Goal: Information Seeking & Learning: Learn about a topic

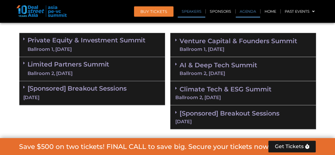
click at [191, 10] on link "Speakers" at bounding box center [192, 11] width 28 height 12
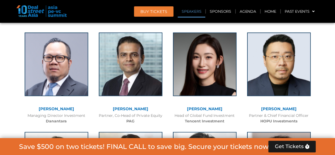
scroll to position [688, 0]
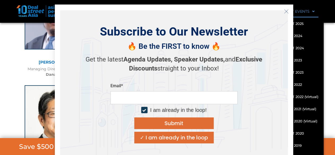
click at [285, 10] on icon "Close" at bounding box center [286, 11] width 5 height 5
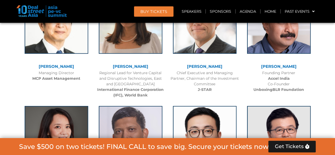
scroll to position [783, 0]
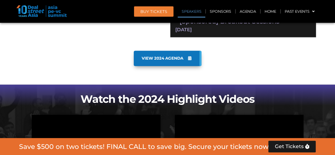
click at [189, 13] on link "Speakers" at bounding box center [192, 11] width 28 height 12
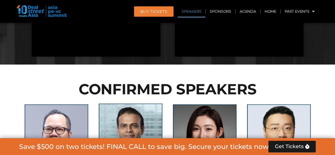
scroll to position [628, 0]
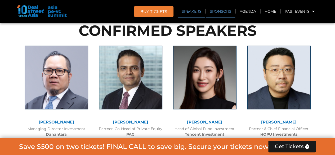
click at [218, 10] on link "Sponsors" at bounding box center [220, 11] width 29 height 12
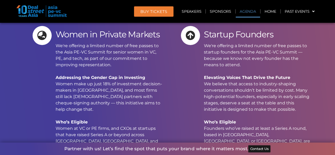
click at [245, 11] on link "Agenda" at bounding box center [248, 11] width 24 height 12
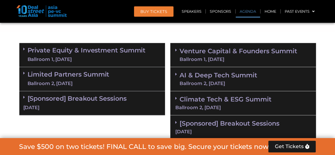
scroll to position [349, 0]
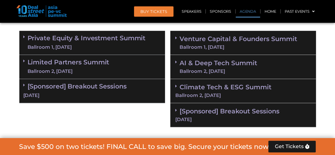
click at [22, 38] on div "Private Equity & Investment Summit Ballroom 1, [DATE]" at bounding box center [92, 43] width 146 height 24
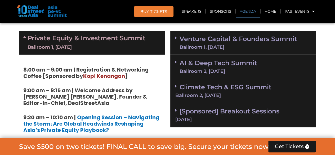
click at [24, 38] on icon at bounding box center [25, 37] width 4 height 4
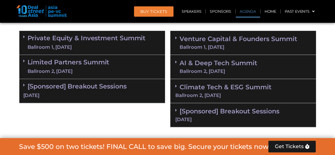
click at [176, 62] on icon at bounding box center [176, 62] width 2 height 4
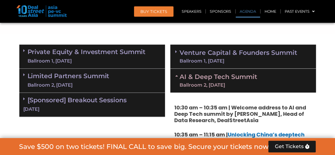
scroll to position [334, 0]
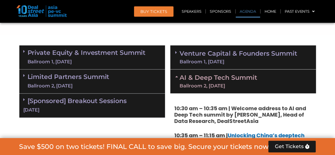
click at [175, 73] on div "AI & Deep Tech Summit Ballroom 2, [DATE]" at bounding box center [243, 81] width 146 height 24
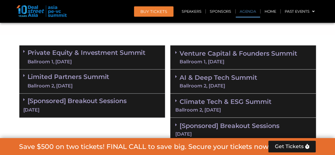
scroll to position [369, 0]
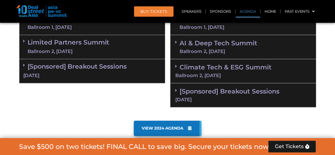
click at [118, 64] on link "[Sponsored] Breakout Sessions [DATE]" at bounding box center [92, 71] width 138 height 16
